Goal: Task Accomplishment & Management: Use online tool/utility

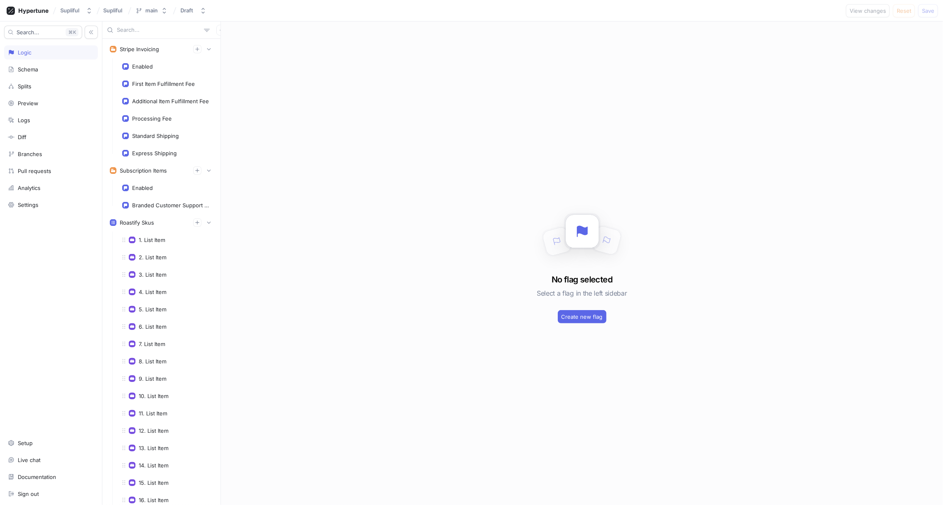
click at [156, 31] on input "text" at bounding box center [159, 30] width 84 height 8
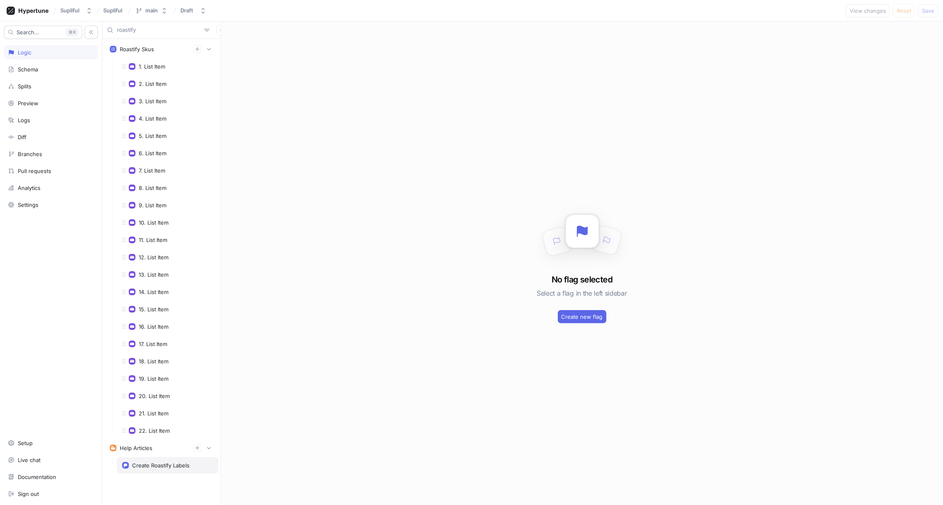
type input "roastify"
click at [159, 462] on div "Create Roastify Labels" at bounding box center [160, 465] width 57 height 7
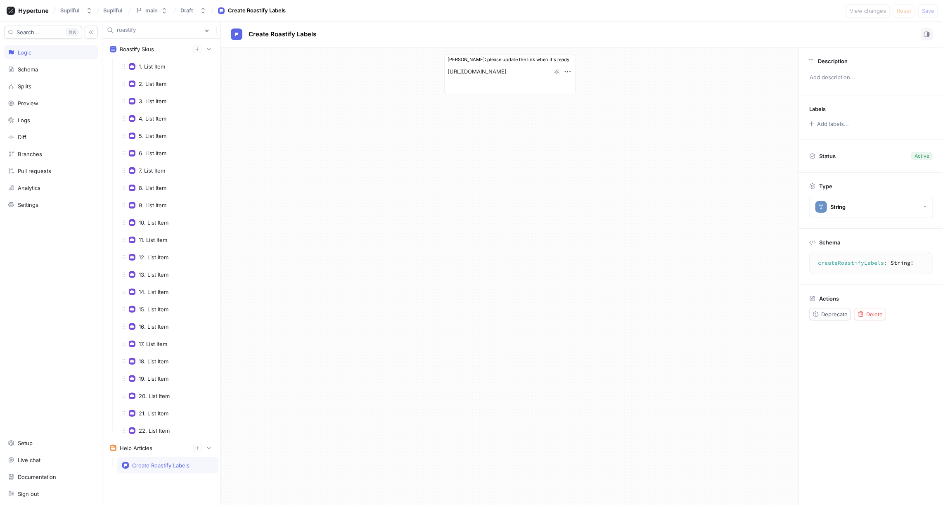
click at [843, 262] on textarea "createRoastifyLabels: String!" at bounding box center [871, 263] width 116 height 15
type textarea "x"
type textarea "[URL][DOMAIN_NAME]"
type textarea "x"
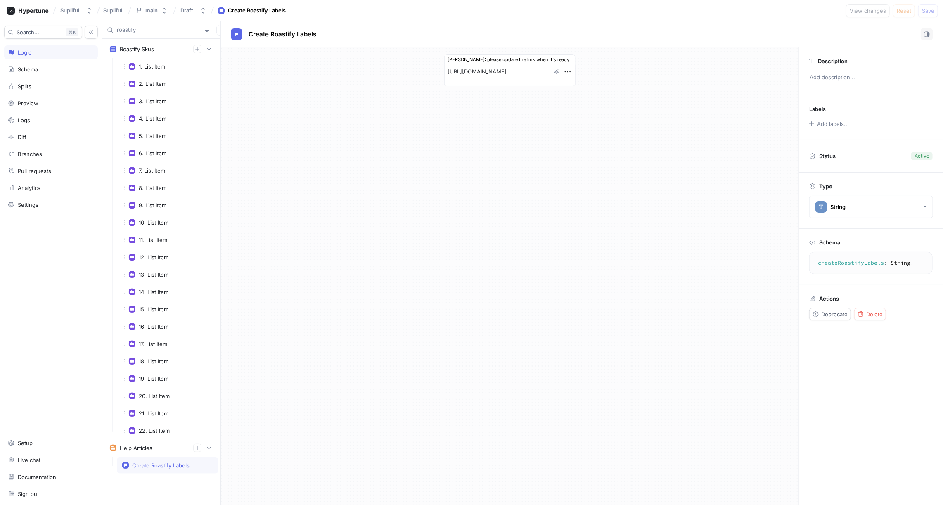
type textarea "x"
click at [155, 29] on input "roastify" at bounding box center [159, 30] width 84 height 8
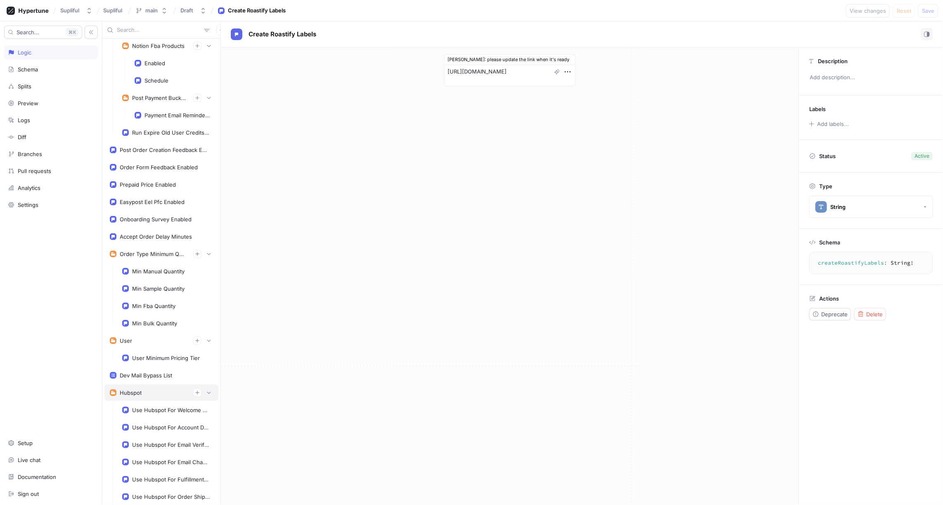
scroll to position [1212, 0]
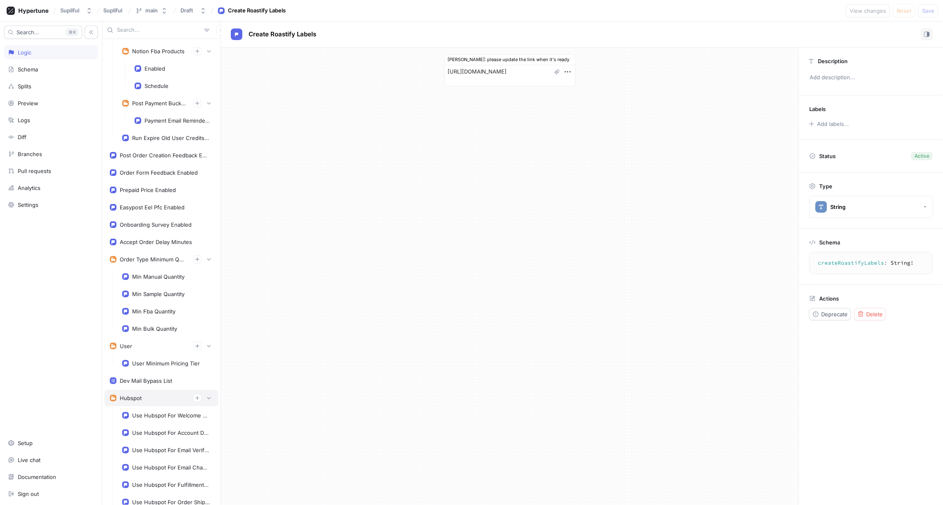
type textarea "x"
type input "roas"
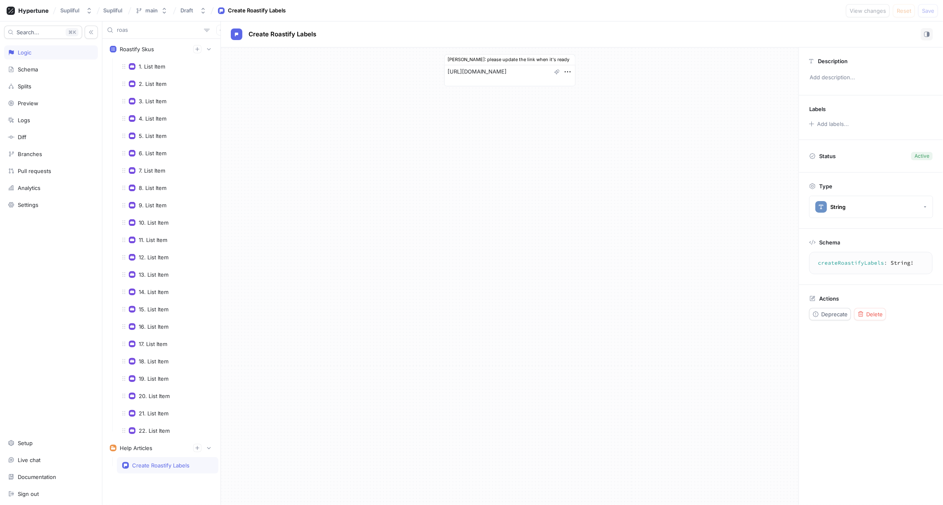
type textarea "x"
type input "roas"
click at [169, 462] on div "Create Roastify Labels" at bounding box center [160, 465] width 57 height 7
click at [197, 446] on icon "button" at bounding box center [197, 448] width 4 height 4
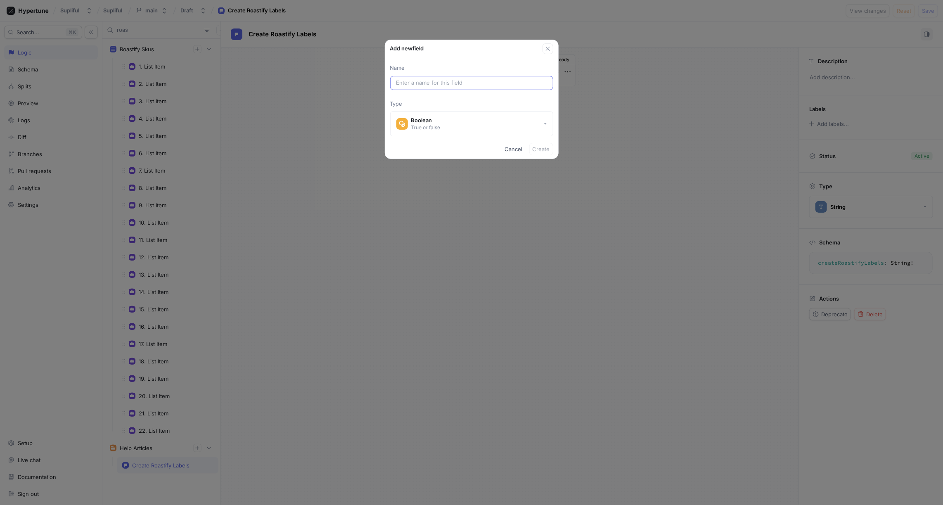
type textarea "x"
click at [415, 81] on input "text" at bounding box center [471, 83] width 151 height 8
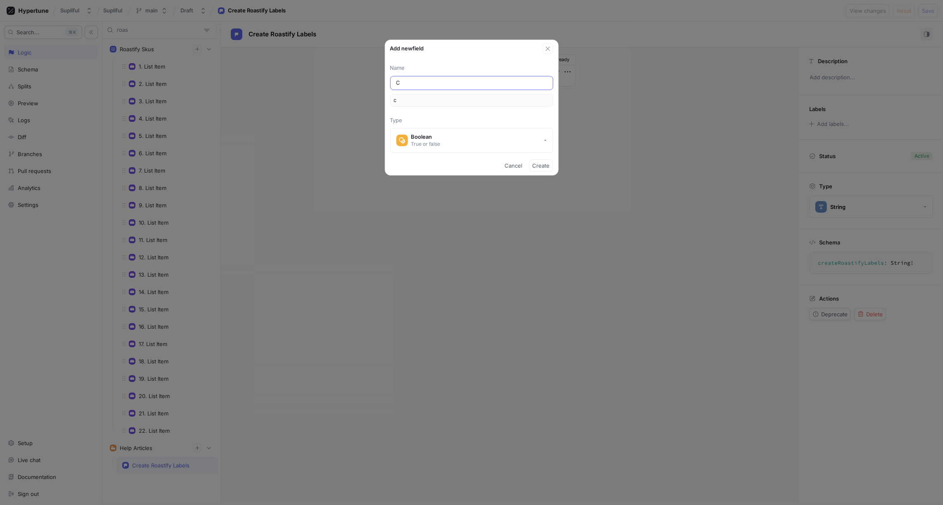
type input "Cr"
type input "cr"
type input "Cre"
type input "cre"
type input "Crea"
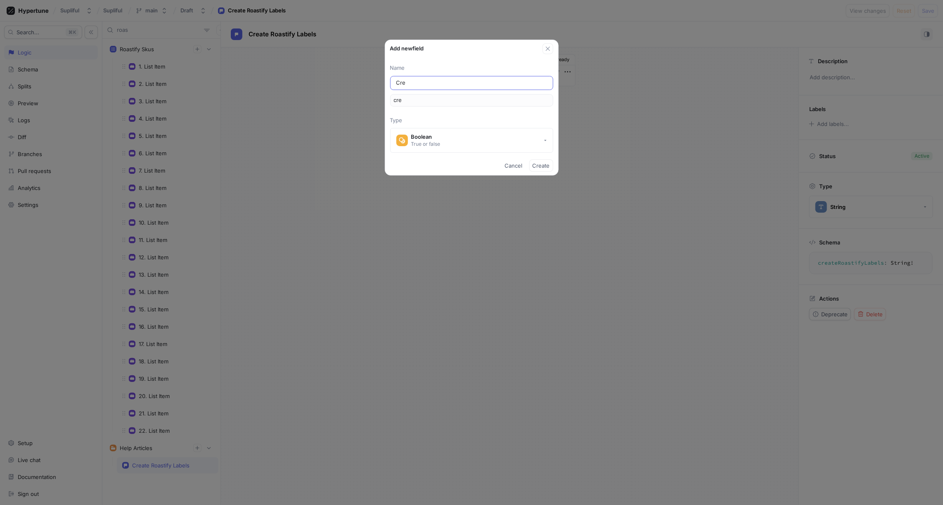
type input "crea"
type input "Creat"
type input "creat"
type input "Create"
type input "create"
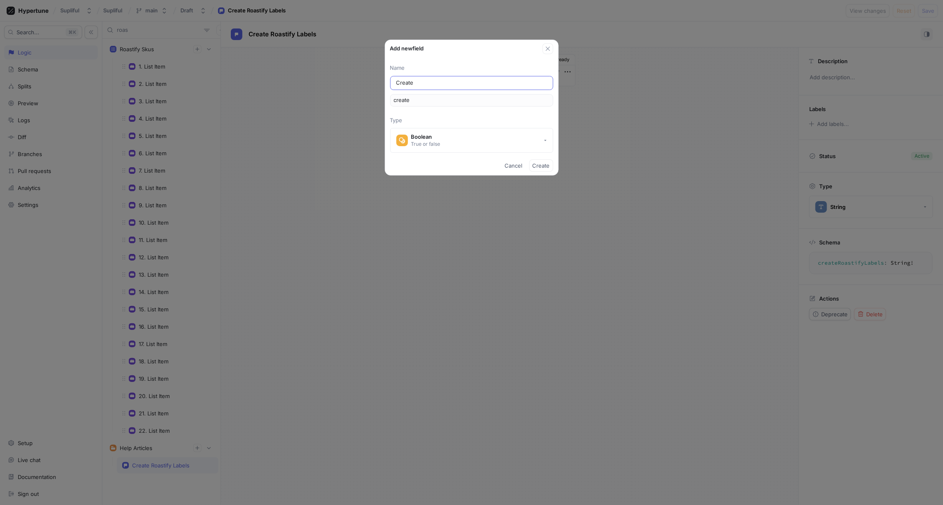
type input "Create L"
type input "createL"
type input "Create La"
type input "createLa"
type input "Create Lab"
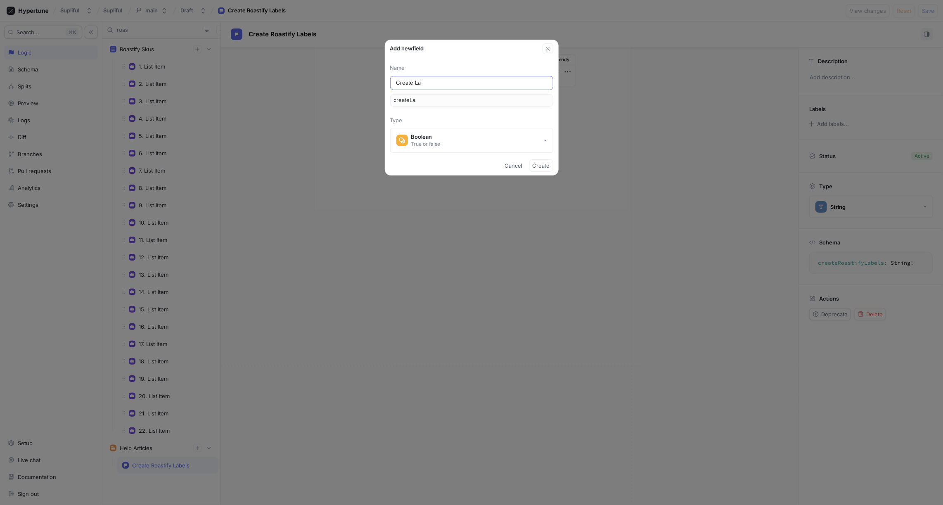
type input "createLab"
type input "Create Labe"
type input "createLabe"
type input "Create Label"
type input "createLabel"
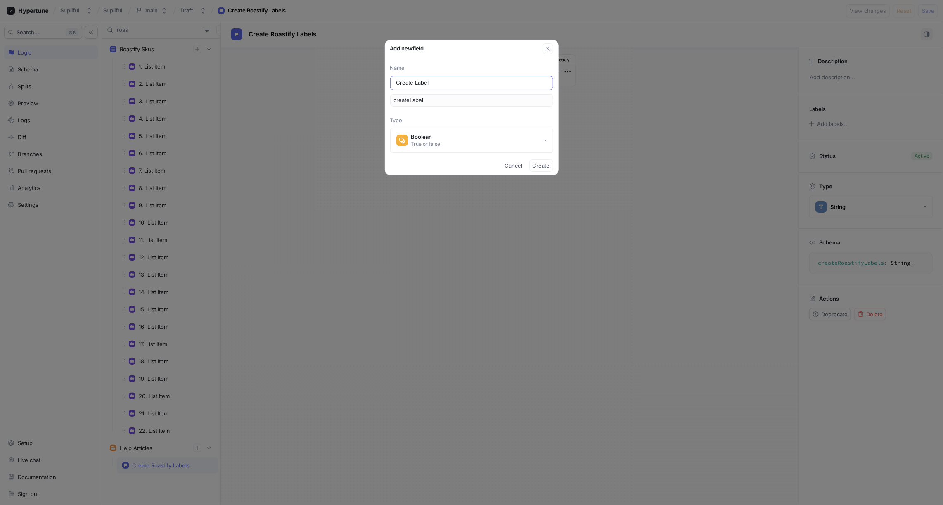
type textarea "x"
click at [414, 83] on input "Create Label" at bounding box center [471, 83] width 151 height 8
type input "Create GLabel"
type input "createGLabel"
type input "Create GeLabel"
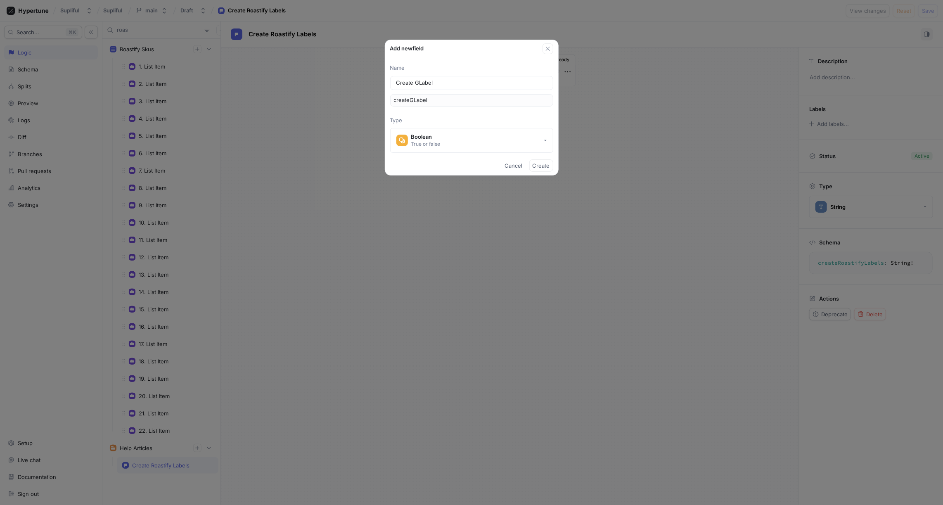
type input "createGeLabel"
type input "Create GenLabel"
type input "createGenLabel"
type input "Create GeneLabel"
type input "createGeneLabel"
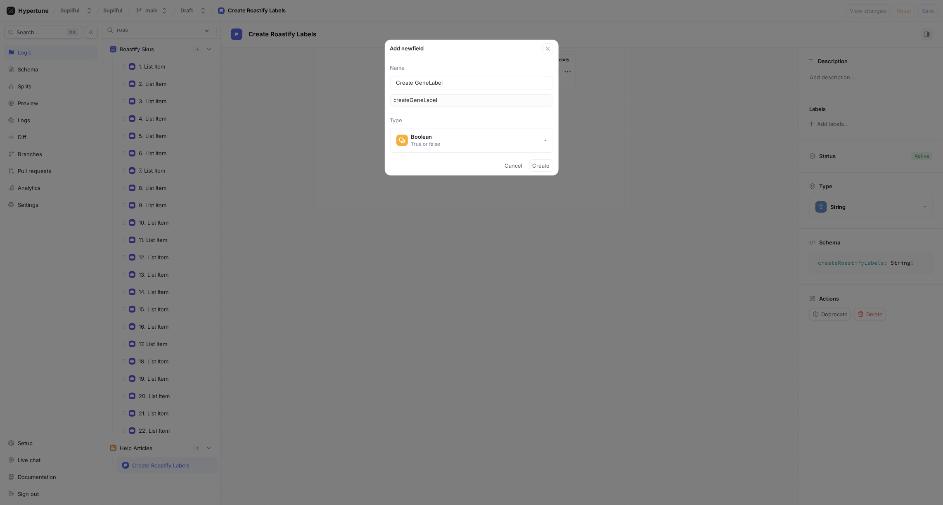
type input "Create GenerLabel"
type input "createGenerLabel"
type input "Create GeneraLabel"
type input "createGeneraLabel"
type input "Create GeneralLabel"
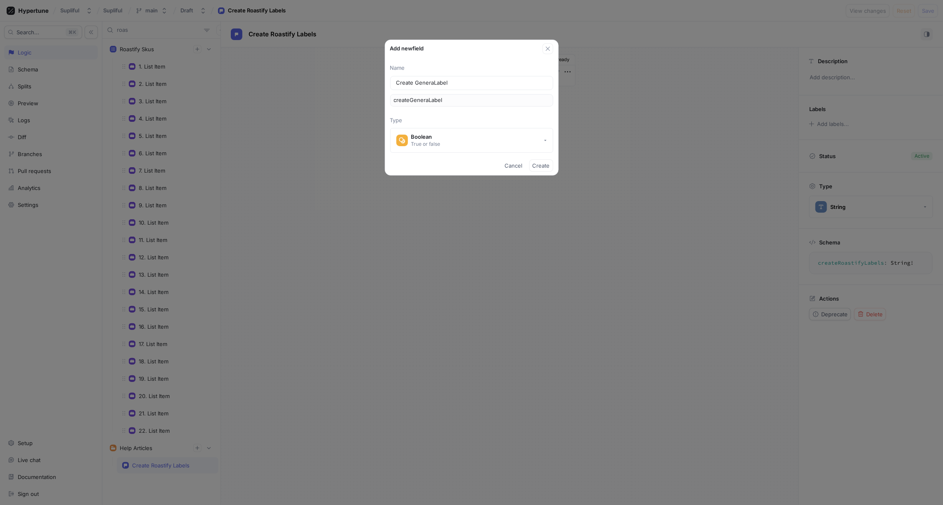
type input "createGeneralLabel"
type input "Create General Label"
type textarea "x"
click at [480, 140] on button "Boolean True or false" at bounding box center [471, 140] width 163 height 25
type input "Create General Label"
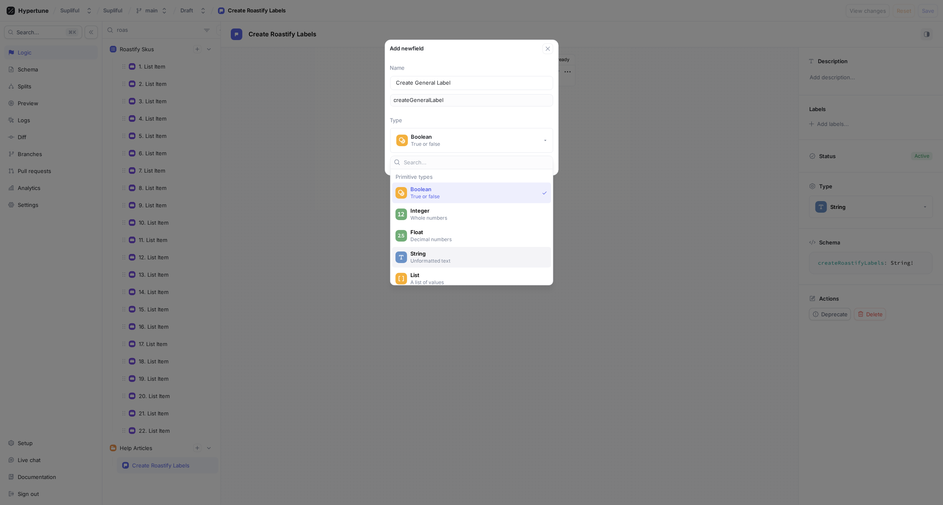
click at [427, 255] on span "String" at bounding box center [476, 253] width 133 height 7
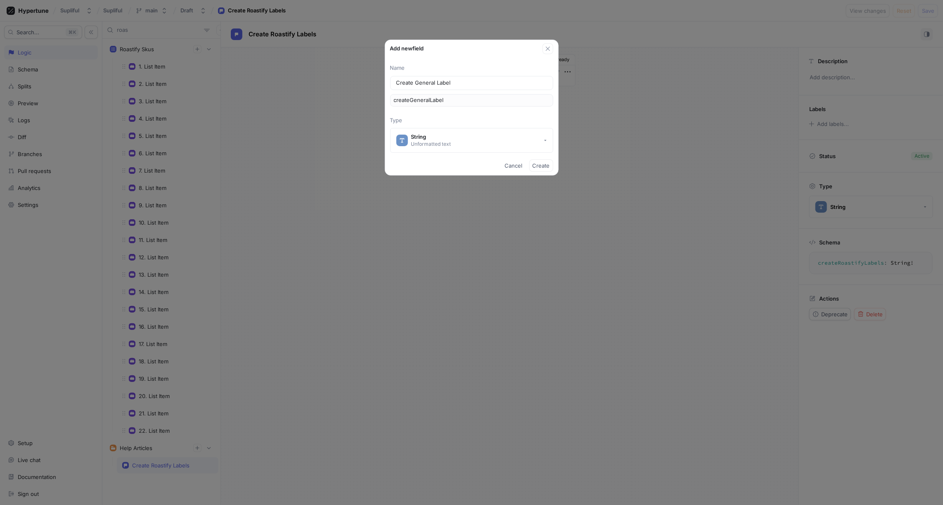
click at [501, 57] on div "Name Create General Label createGeneralLabel Type String Unformatted text" at bounding box center [471, 105] width 173 height 102
click at [542, 166] on span "Create" at bounding box center [540, 165] width 17 height 5
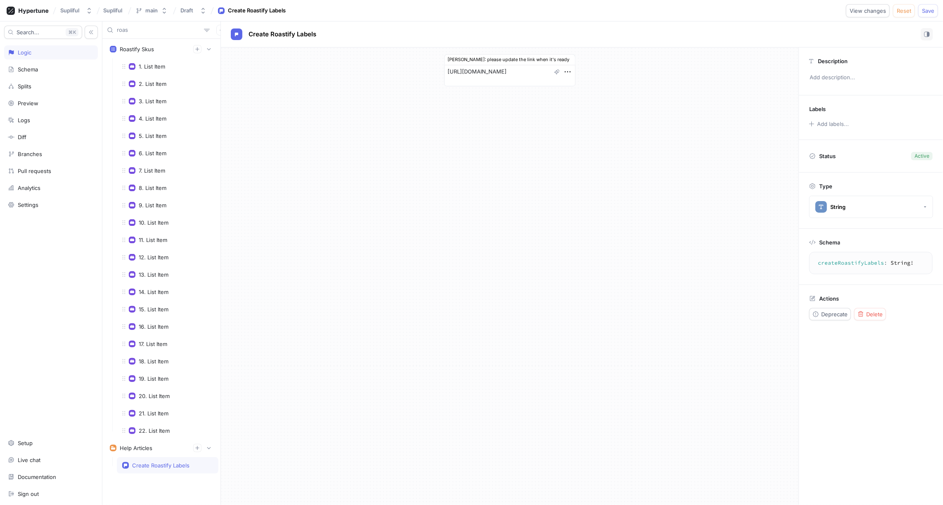
type textarea "x"
type textarea "createGeneralLabel: String!"
click at [167, 462] on div "Create Roastify Labels" at bounding box center [160, 465] width 57 height 7
type textarea "x"
type textarea "[URL][DOMAIN_NAME]"
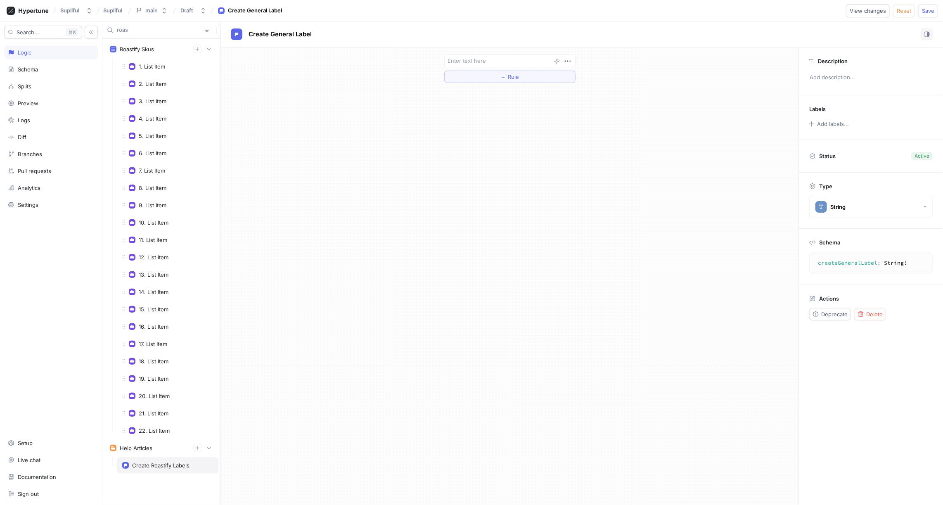
type textarea "createRoastifyLabels: String!"
click at [495, 71] on textarea "[URL][DOMAIN_NAME]" at bounding box center [509, 75] width 131 height 21
click at [162, 29] on input "roas" at bounding box center [159, 30] width 84 height 8
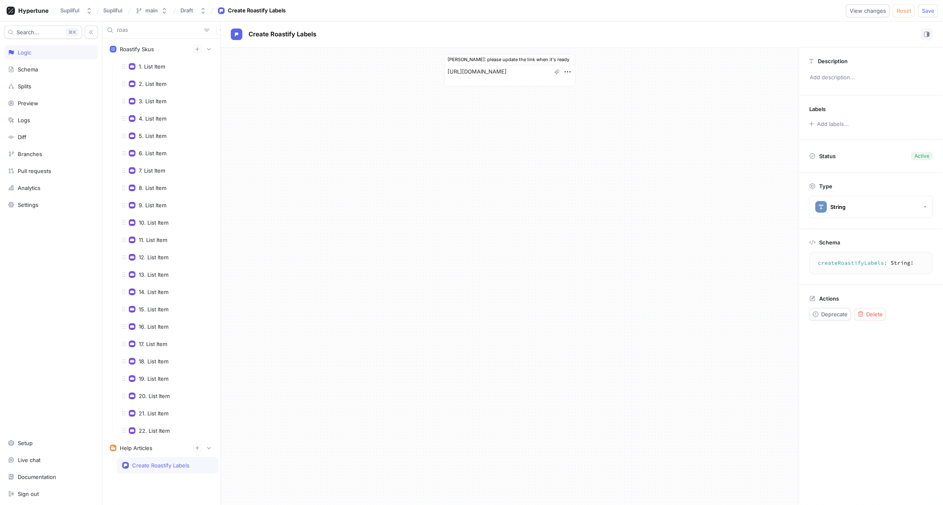
click at [162, 29] on input "roas" at bounding box center [159, 30] width 84 height 8
type textarea "x"
click at [162, 29] on input "roas" at bounding box center [159, 30] width 84 height 8
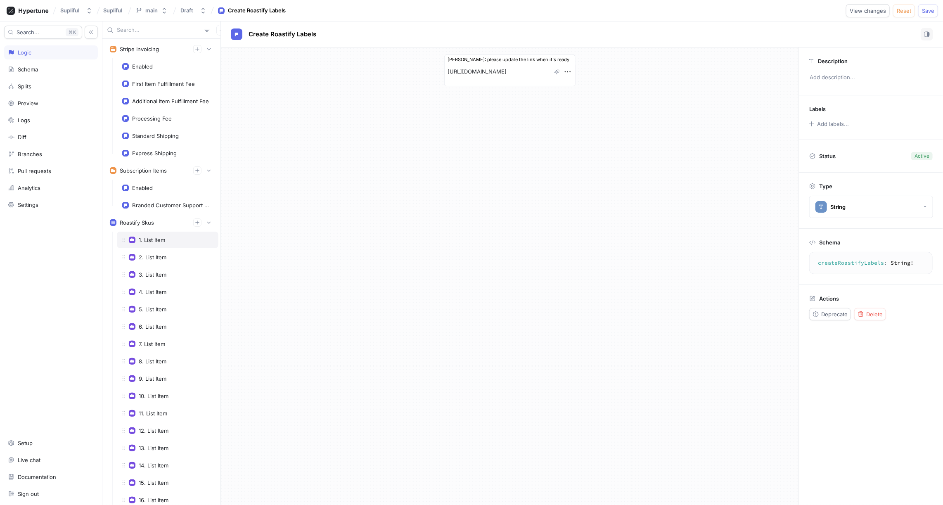
type textarea "x"
click at [142, 31] on input "text" at bounding box center [159, 30] width 84 height 8
type input "g"
type textarea "x"
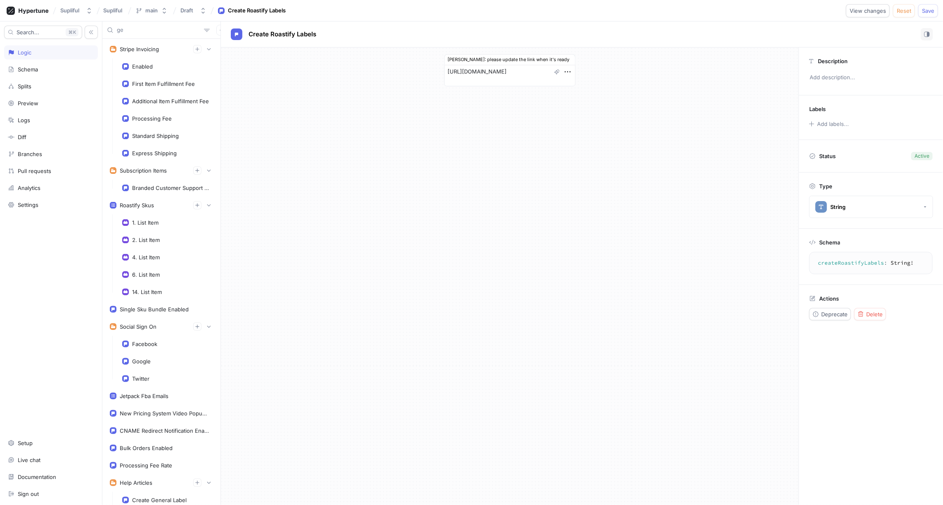
type input "gen"
type textarea "x"
type input "gener"
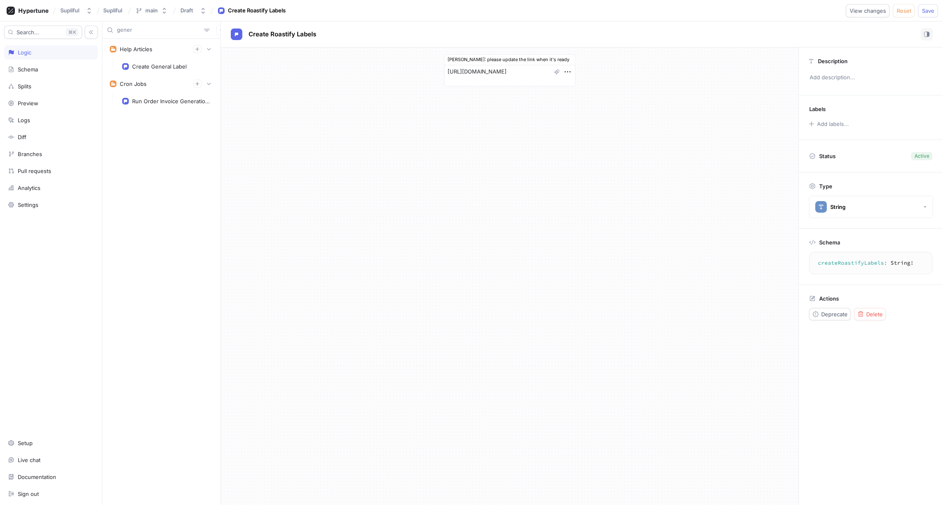
type textarea "x"
type input "gener"
click at [154, 65] on div "Create General Label" at bounding box center [159, 66] width 54 height 7
type textarea "x"
type textarea "createGeneralLabel: String!"
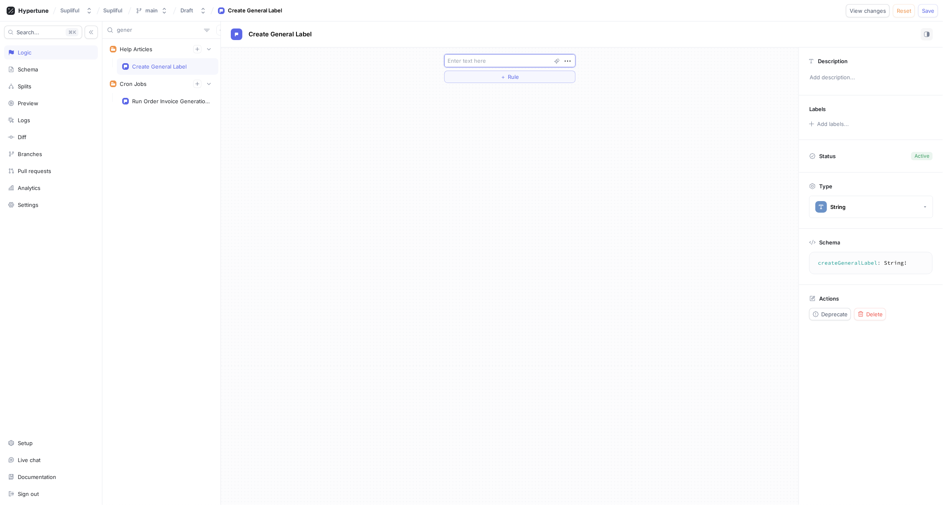
click at [471, 59] on textarea at bounding box center [509, 60] width 131 height 13
paste textarea "[URL][DOMAIN_NAME]"
type textarea "x"
type textarea "[URL][DOMAIN_NAME]"
type textarea "x"
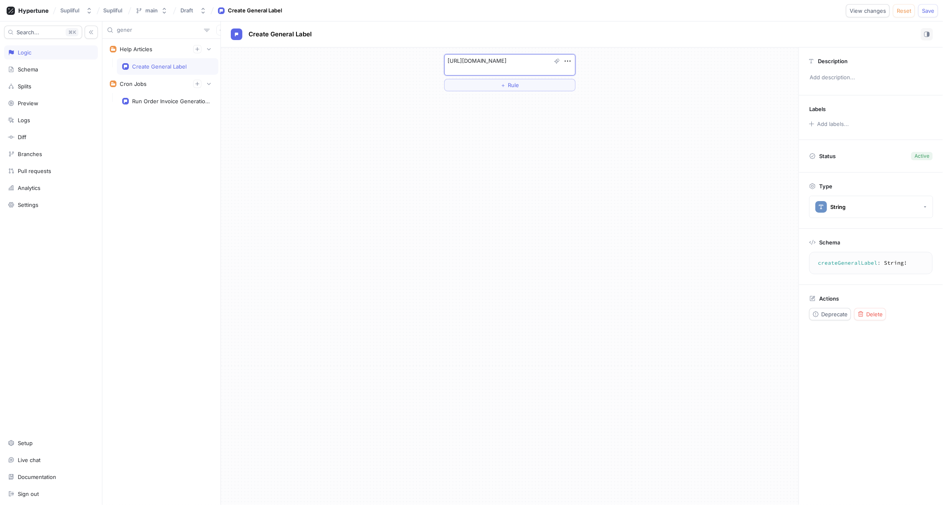
type textarea "[URL][DOMAIN_NAME]"
click at [566, 153] on div "[URL][DOMAIN_NAME] ＋ Rule" at bounding box center [509, 275] width 577 height 457
click at [930, 9] on span "Save" at bounding box center [928, 10] width 12 height 5
type textarea "x"
